Goal: Transaction & Acquisition: Download file/media

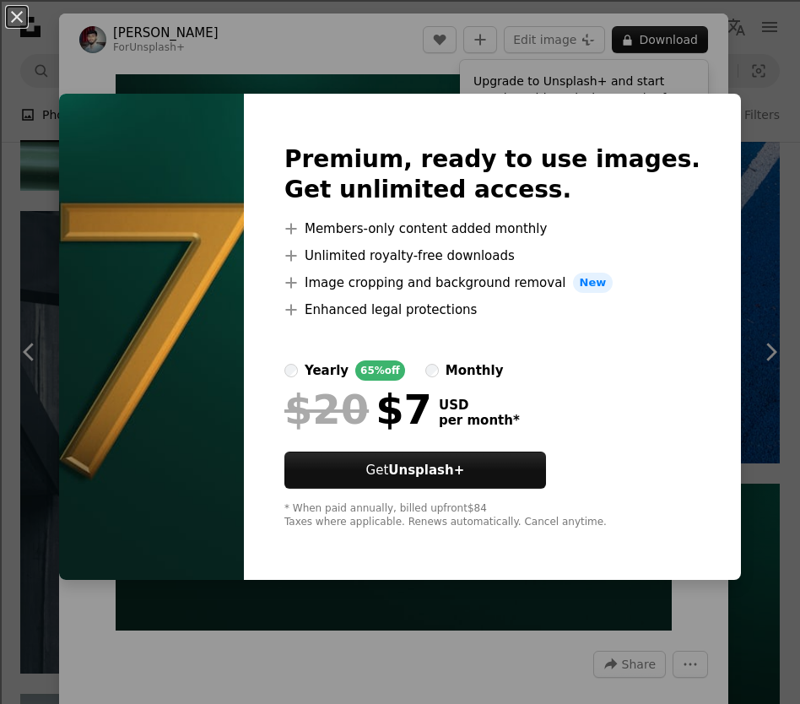
click at [92, 16] on div "An X shape Premium, ready to use images. Get unlimited access. A plus sign Memb…" at bounding box center [400, 352] width 800 height 704
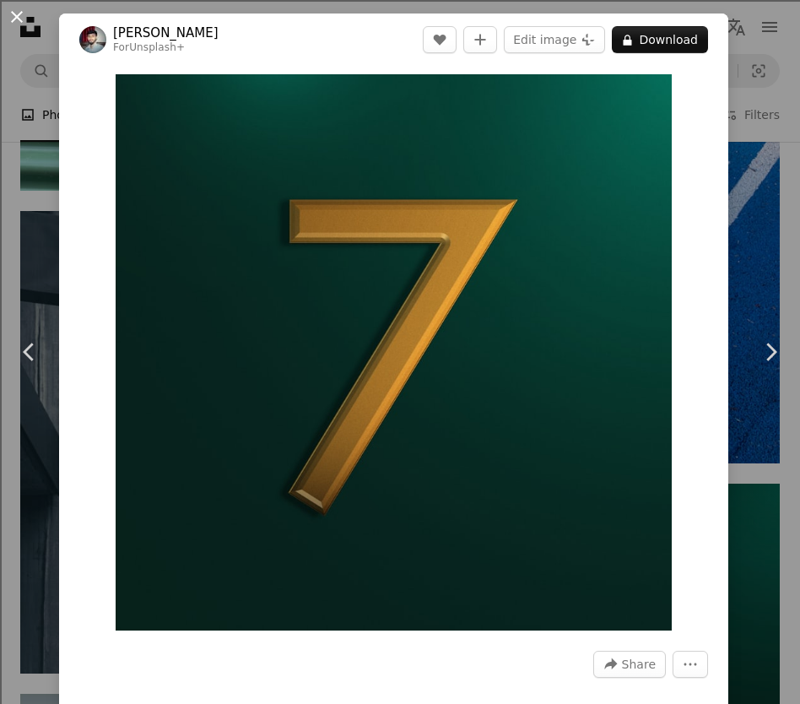
click at [22, 23] on button "An X shape" at bounding box center [17, 17] width 20 height 20
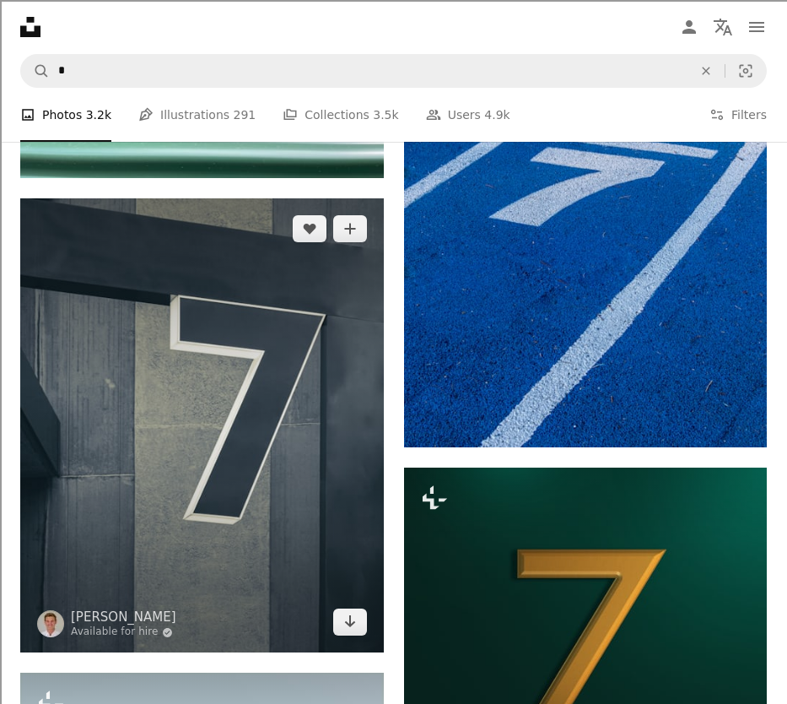
click at [234, 423] on img at bounding box center [202, 425] width 364 height 454
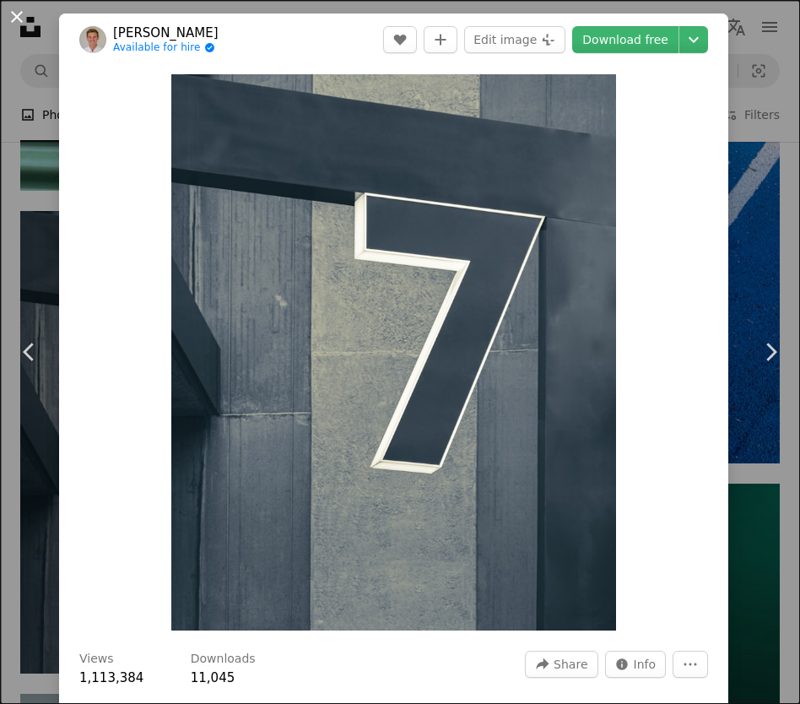
click at [17, 25] on button "An X shape" at bounding box center [17, 17] width 20 height 20
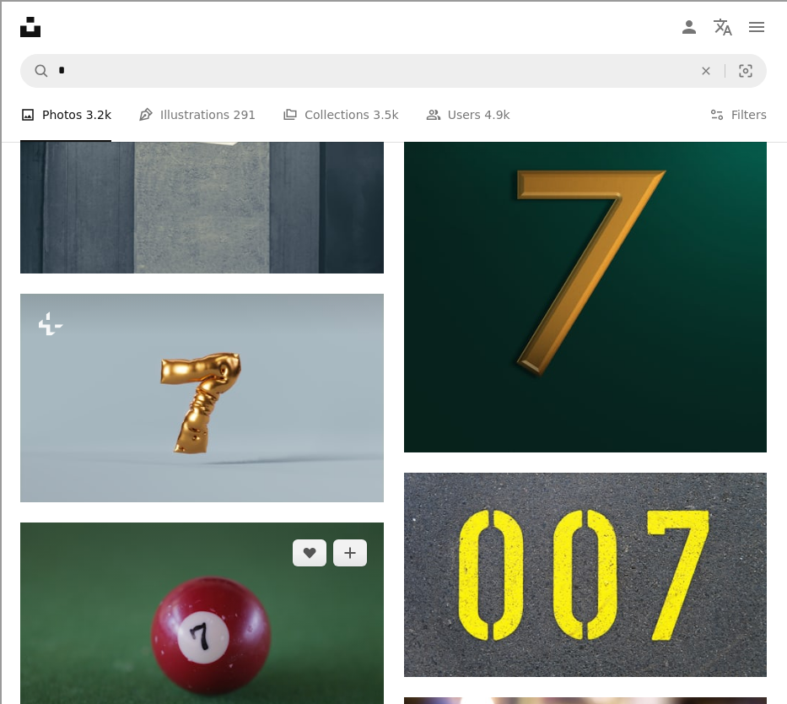
scroll to position [1432, 0]
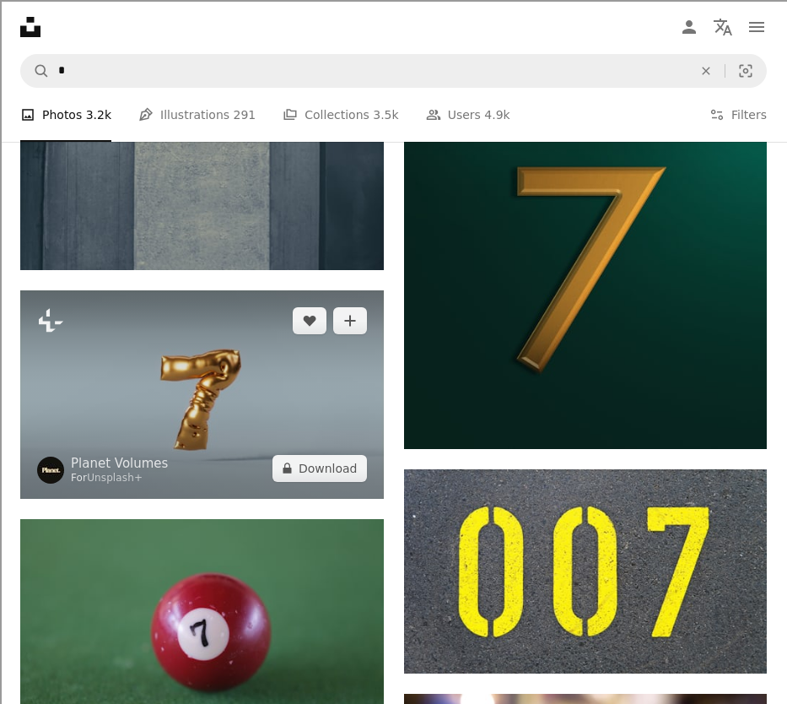
click at [248, 405] on img at bounding box center [202, 394] width 364 height 208
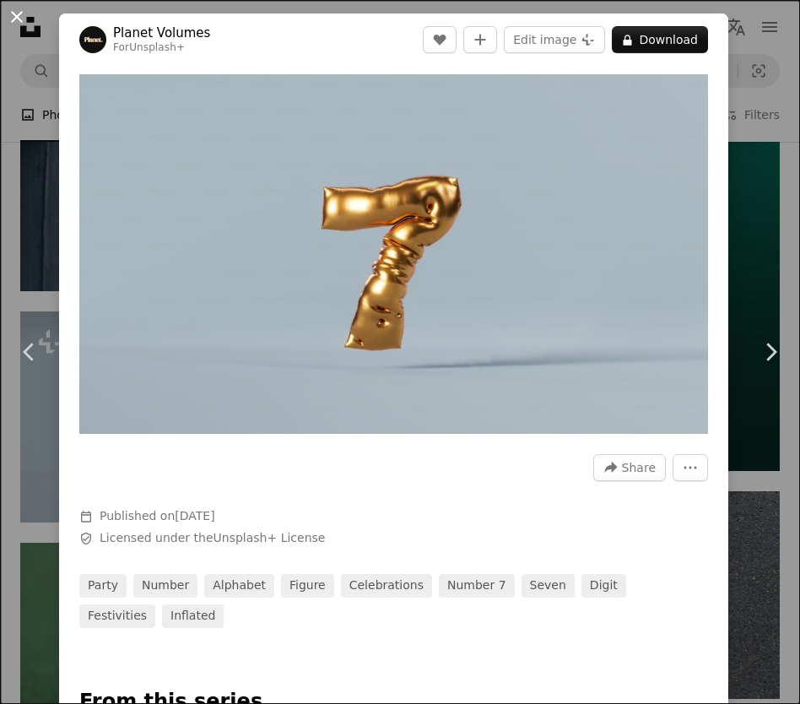
click at [19, 18] on button "An X shape" at bounding box center [17, 17] width 20 height 20
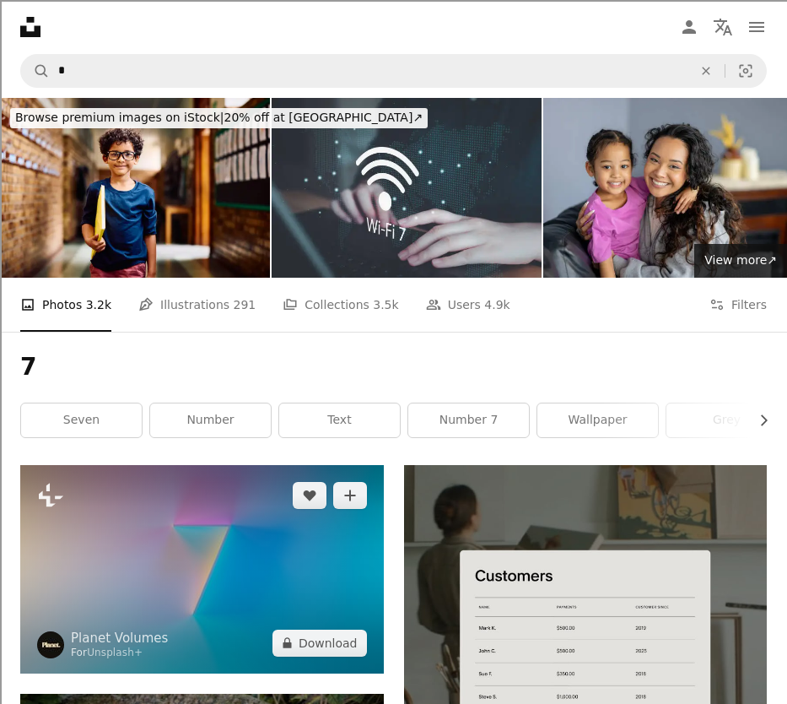
drag, startPoint x: 281, startPoint y: 566, endPoint x: 284, endPoint y: 529, distance: 37.3
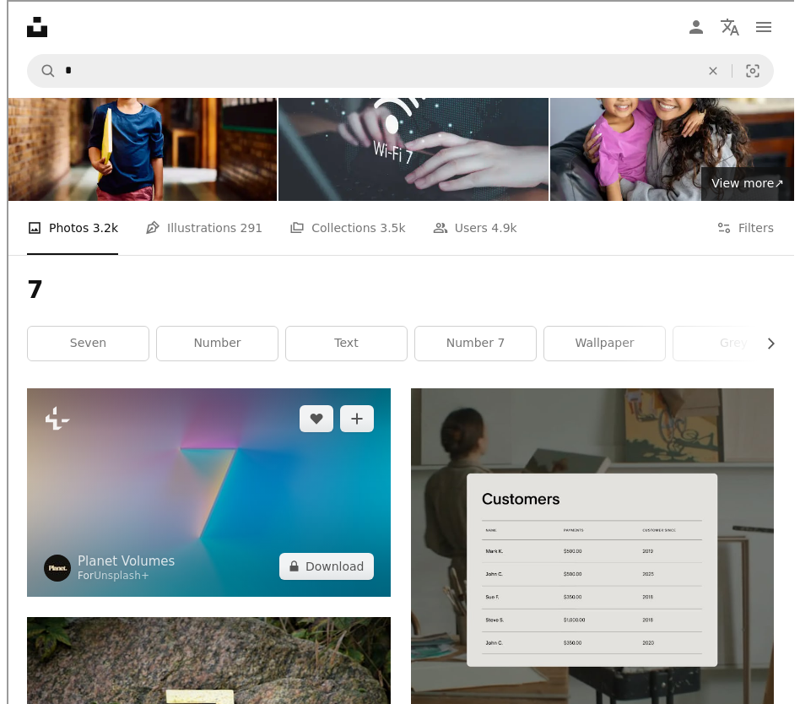
scroll to position [811, 0]
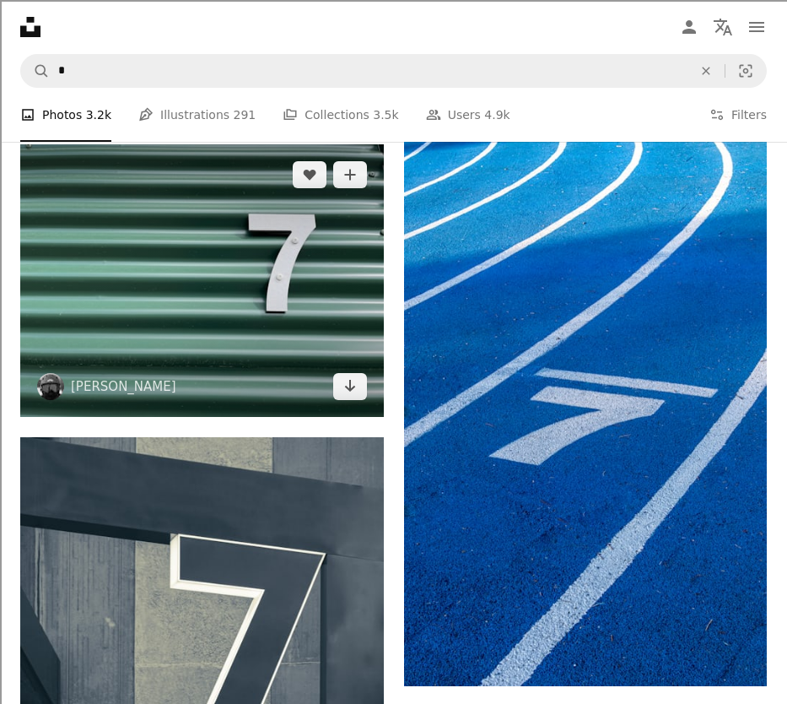
click at [273, 348] on img at bounding box center [202, 280] width 364 height 273
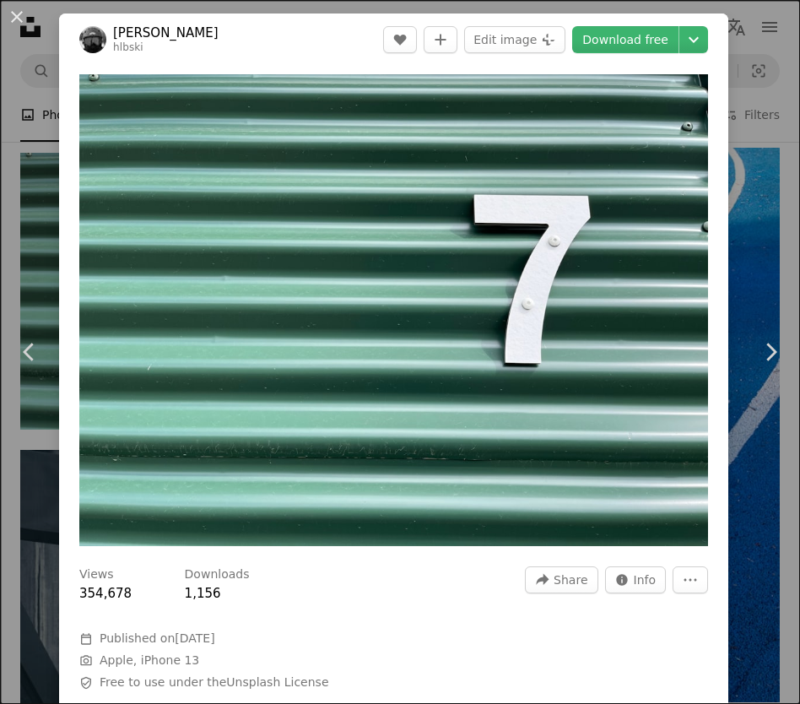
click at [603, 22] on header "[PERSON_NAME] hlbski A heart A plus sign Edit image Plus sign for Unsplash+ Dow…" at bounding box center [393, 40] width 669 height 52
click at [601, 29] on link "Download free" at bounding box center [625, 39] width 106 height 27
